Goal: Task Accomplishment & Management: Complete application form

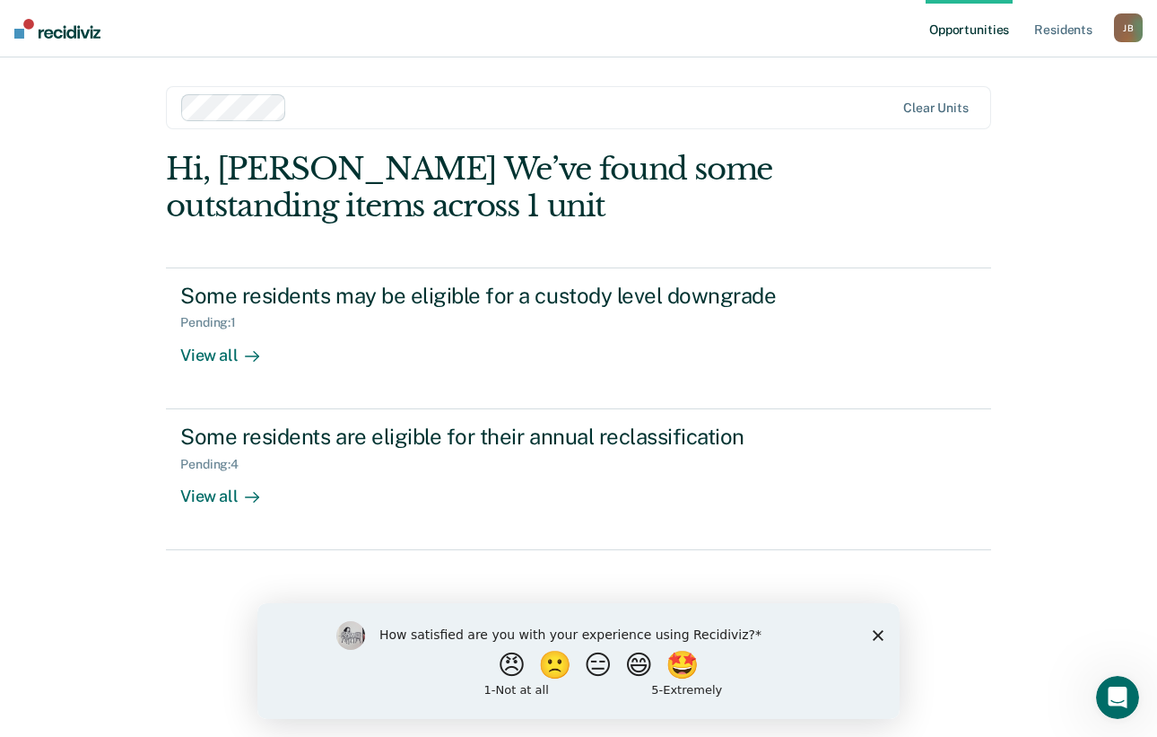
click at [877, 632] on icon "Close survey" at bounding box center [878, 634] width 11 height 11
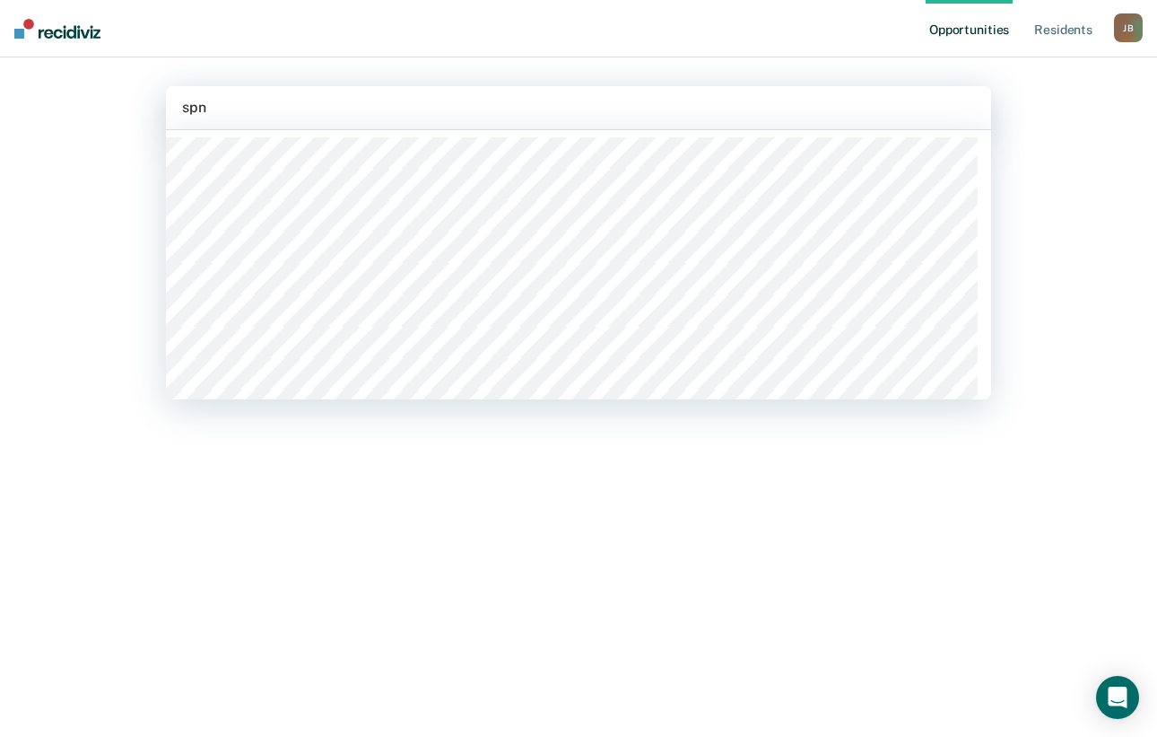
type input "spnd"
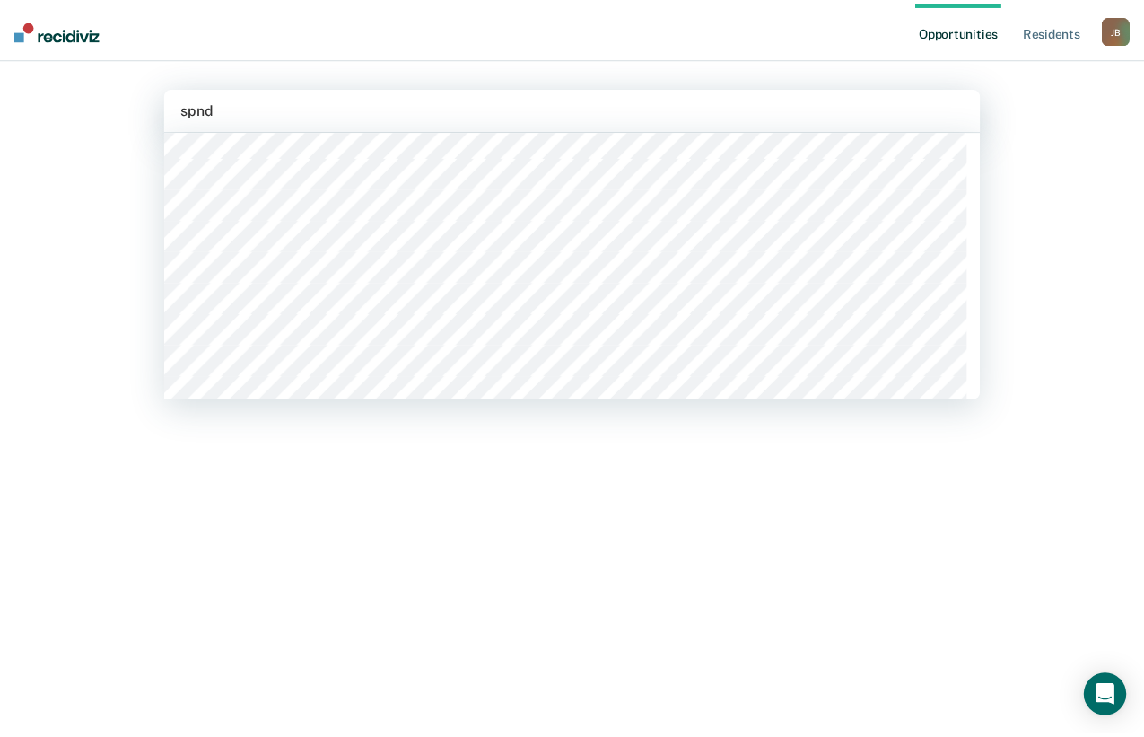
scroll to position [851, 0]
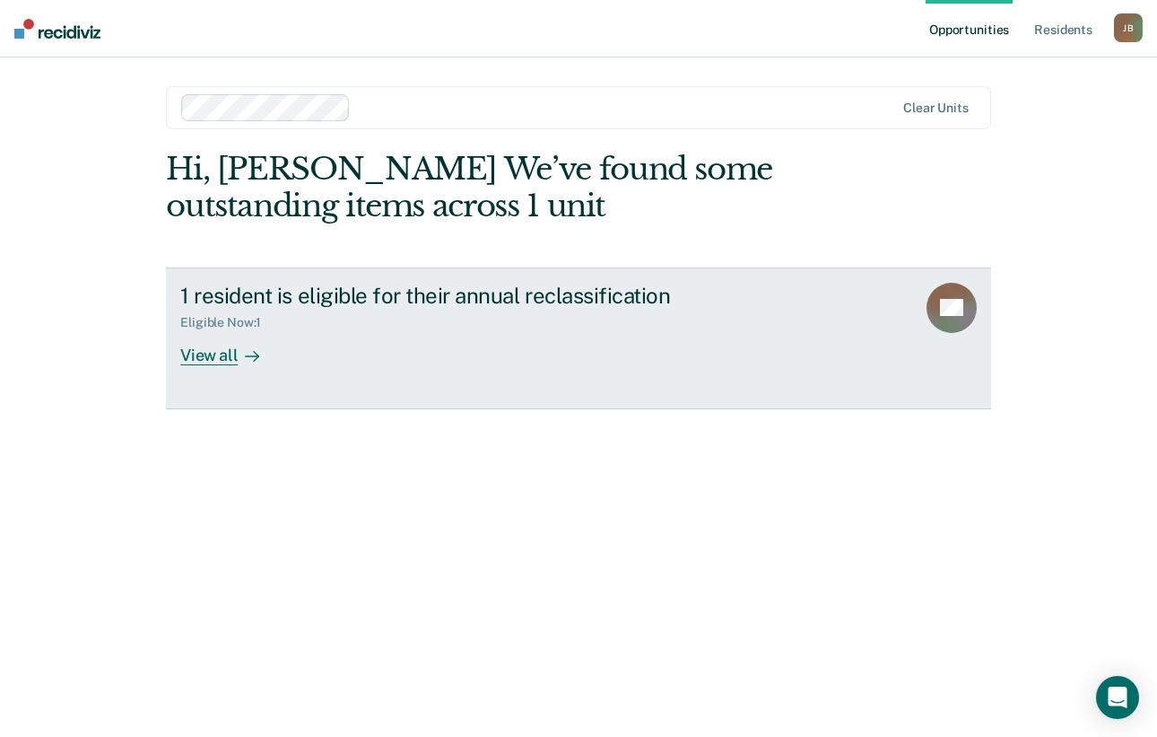
click at [211, 355] on div "View all" at bounding box center [230, 347] width 100 height 35
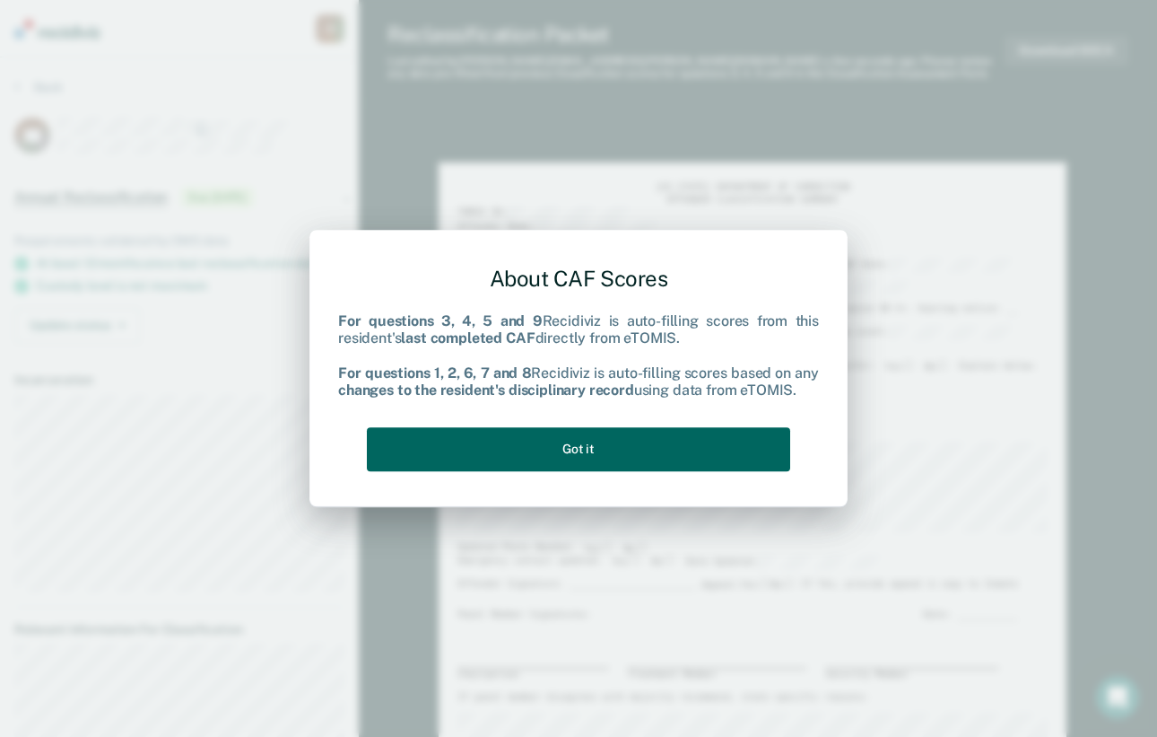
click at [699, 444] on button "Got it" at bounding box center [578, 449] width 423 height 44
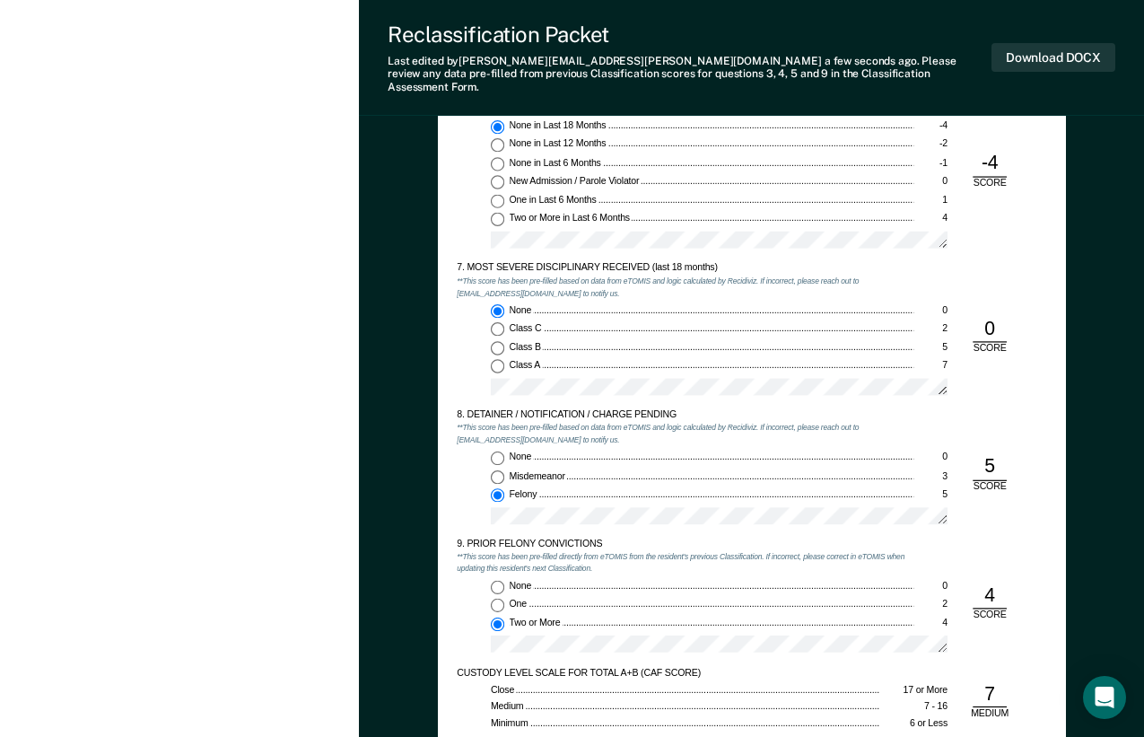
scroll to position [2064, 0]
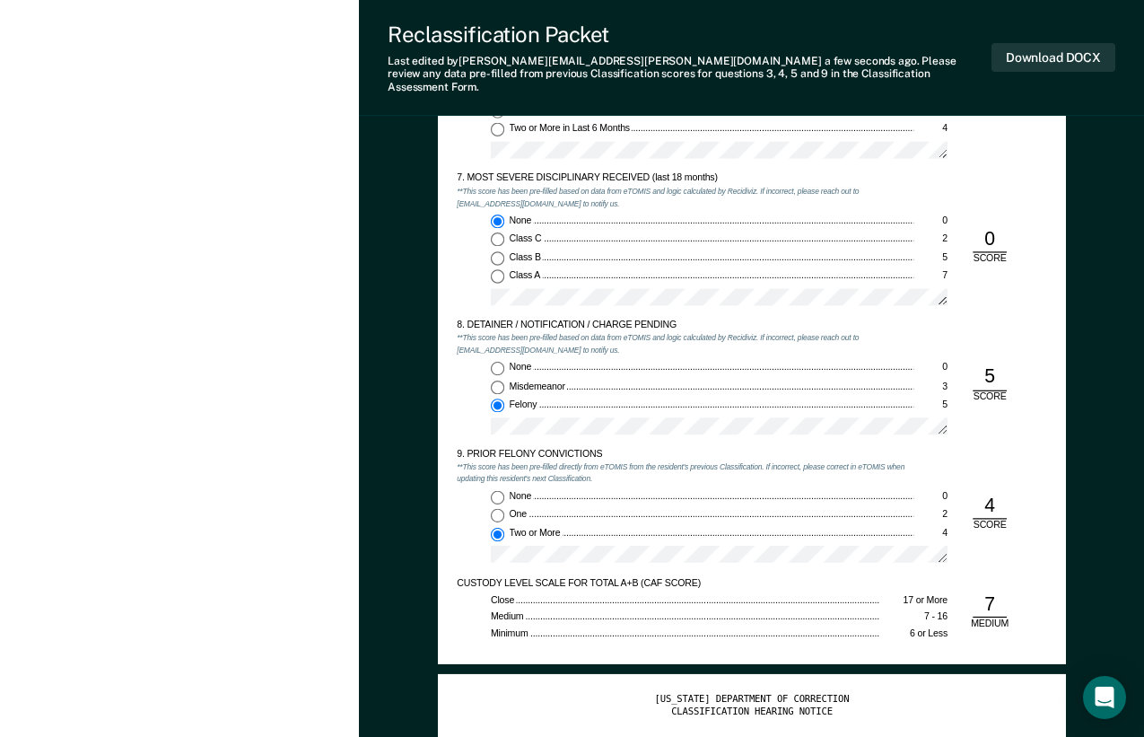
type textarea "x"
radio input "true"
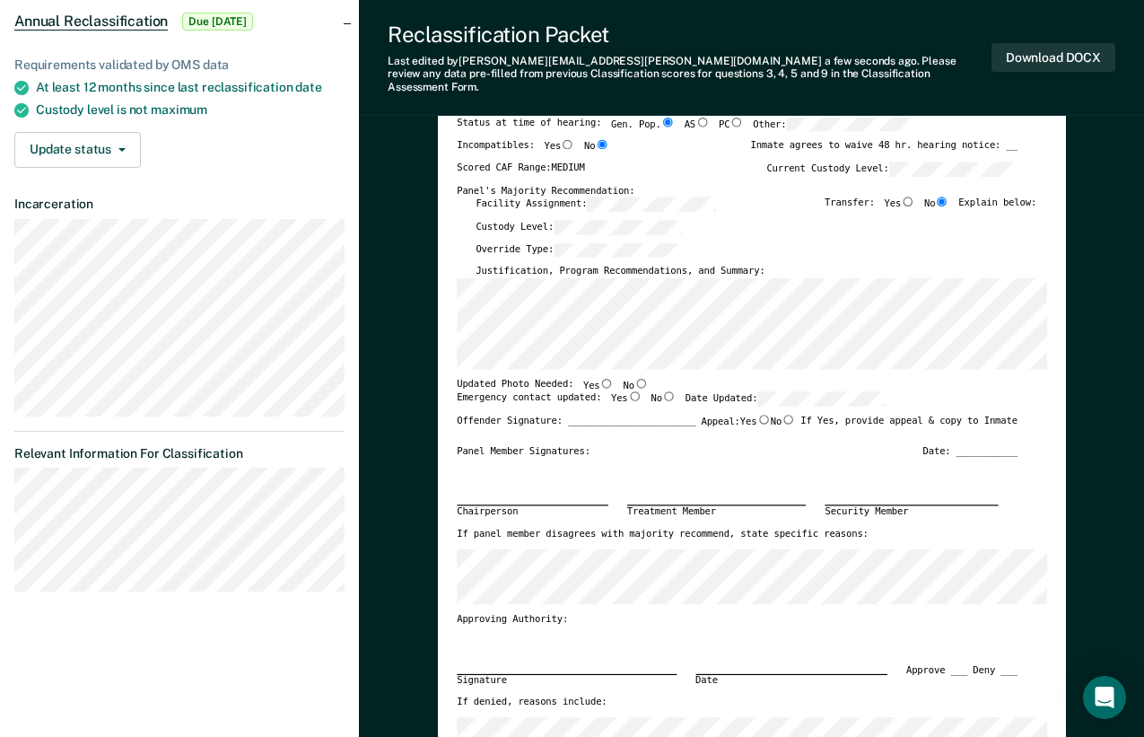
scroll to position [0, 0]
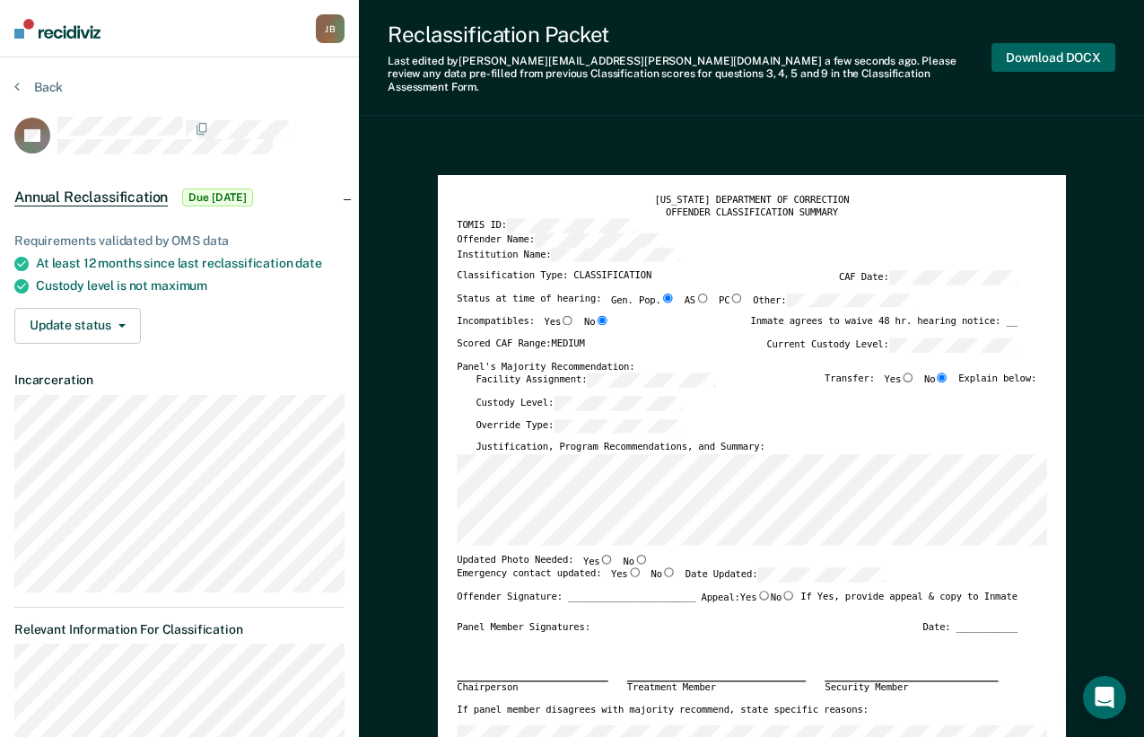
click at [1012, 45] on button "Download DOCX" at bounding box center [1053, 58] width 124 height 30
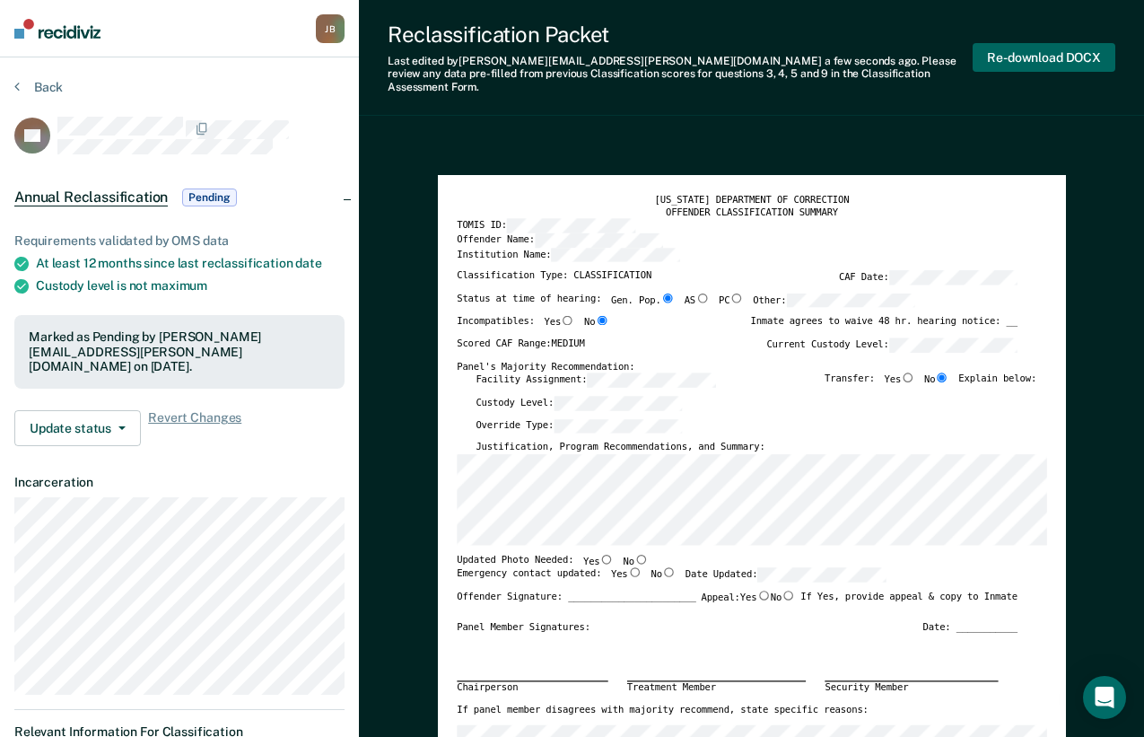
type textarea "x"
